Goal: Check status: Check status

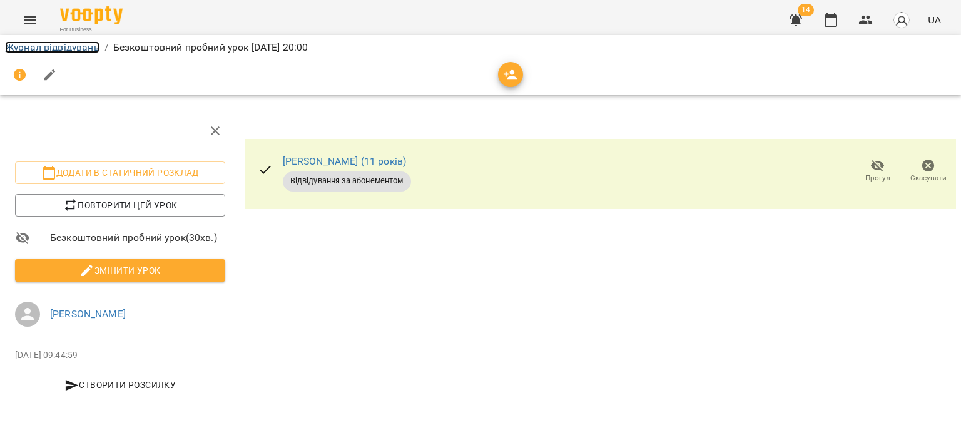
click at [51, 48] on link "Журнал відвідувань" at bounding box center [52, 47] width 94 height 12
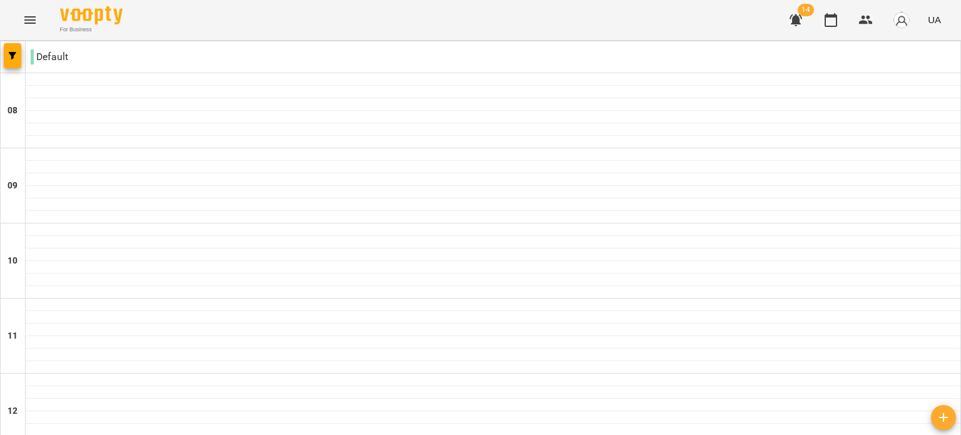
click at [799, 14] on icon "button" at bounding box center [795, 20] width 15 height 15
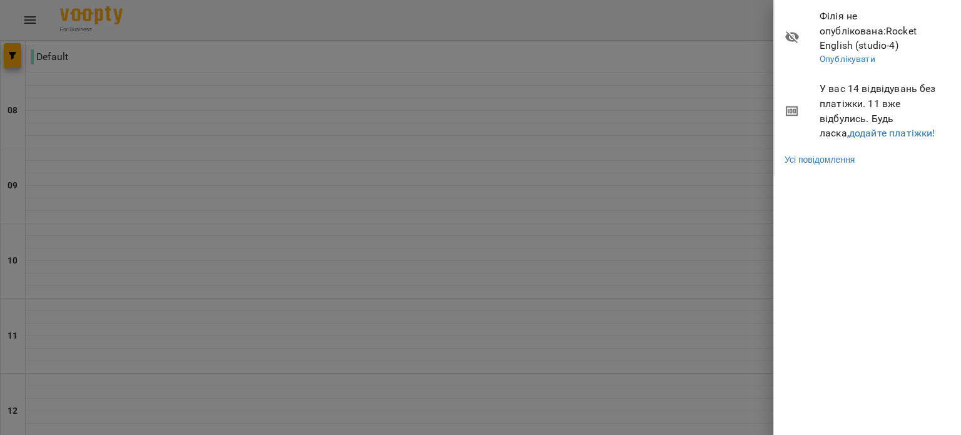
click at [699, 91] on div at bounding box center [480, 217] width 961 height 435
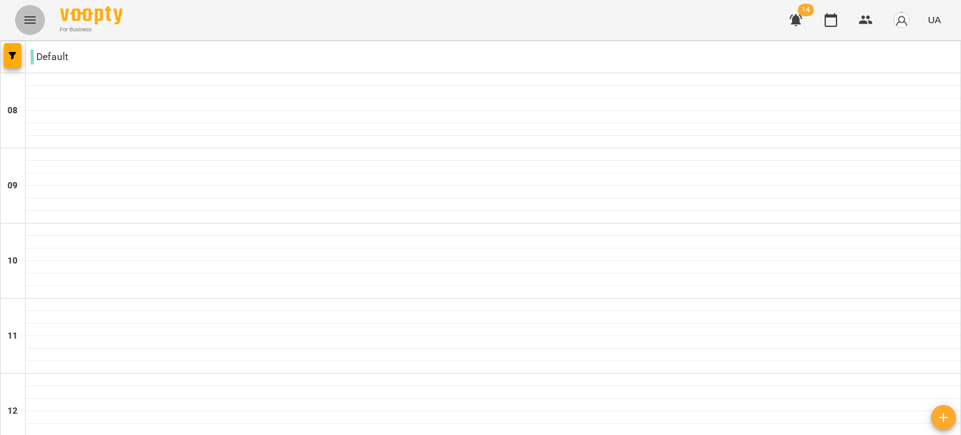
click at [31, 18] on icon "Menu" at bounding box center [30, 20] width 15 height 15
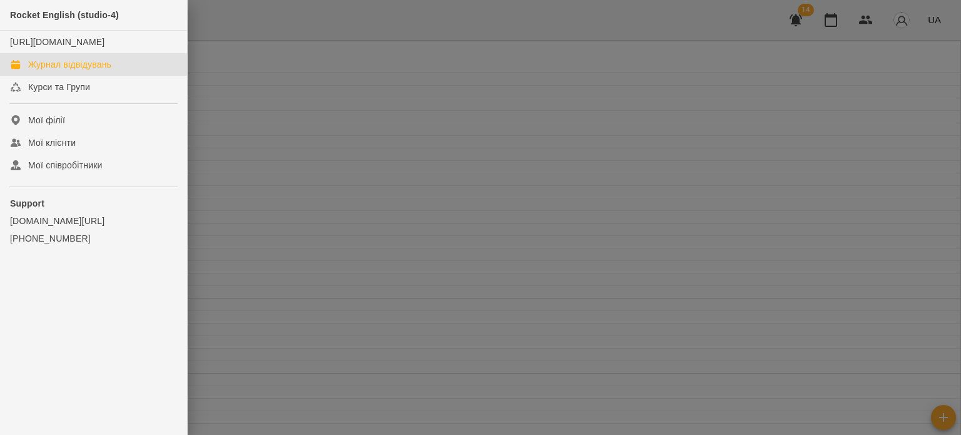
click at [134, 76] on link "Журнал відвідувань" at bounding box center [93, 64] width 187 height 23
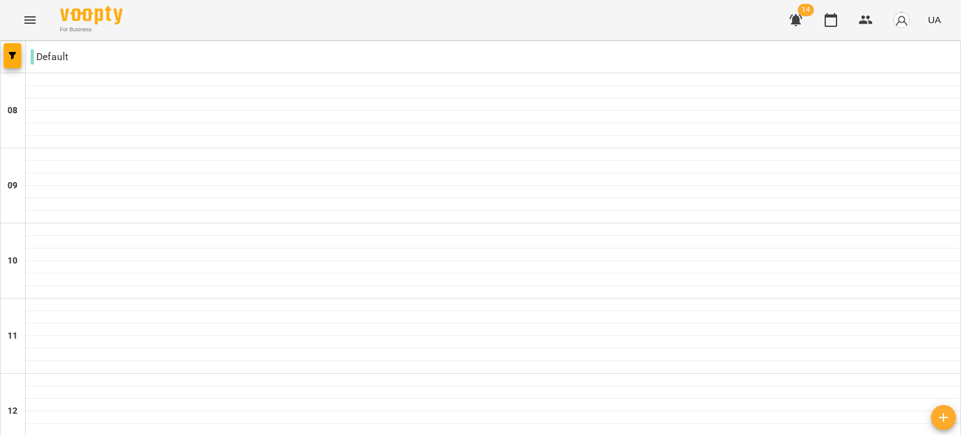
type input "**********"
